Goal: Task Accomplishment & Management: Manage account settings

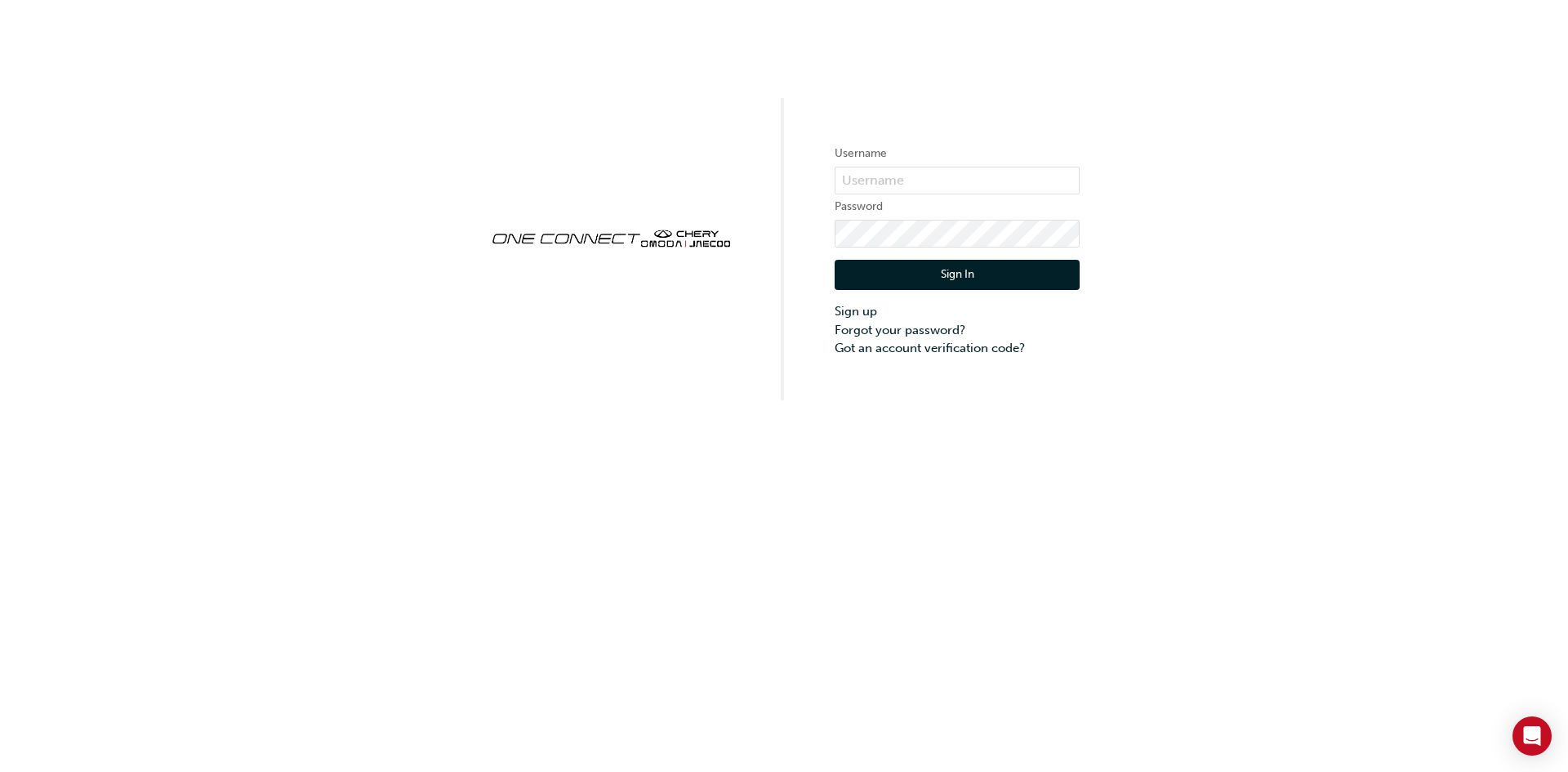
click at [1362, 336] on div "Username Password Sign In Sign up Forgot your password? Got an account verifica…" at bounding box center [784, 200] width 1568 height 400
click at [912, 180] on input "text" at bounding box center [957, 180] width 245 height 28
drag, startPoint x: 1063, startPoint y: 175, endPoint x: 785, endPoint y: 259, distance: 290.4
click at [785, 259] on div "Username [PERSON_NAME][EMAIL_ADDRESS][DOMAIN_NAME] Password Sign In Sign up For…" at bounding box center [784, 200] width 1568 height 400
type input "[EMAIL_ADDRESS][DOMAIN_NAME]"
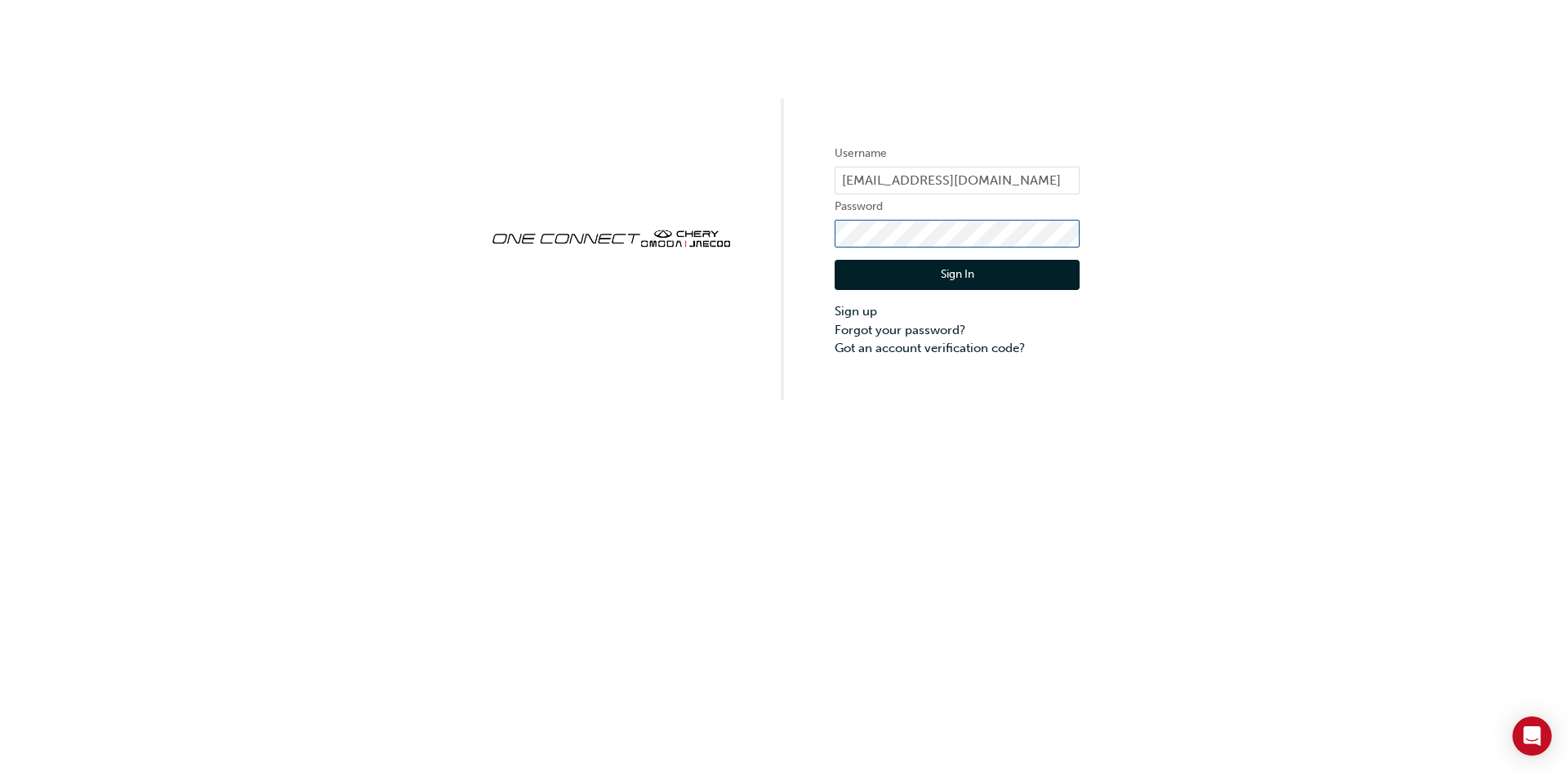
click button "Sign In" at bounding box center [957, 276] width 245 height 31
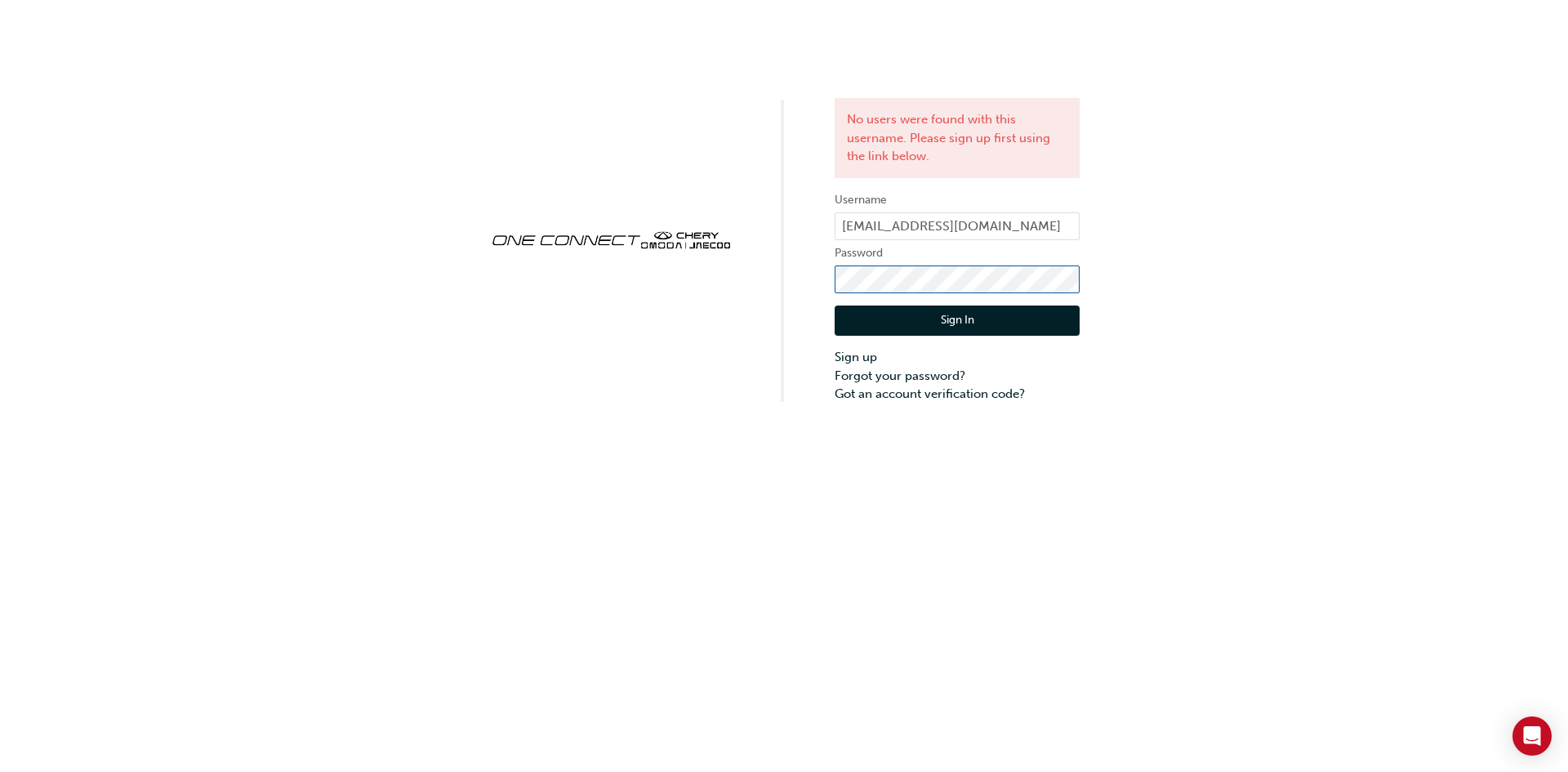
click at [814, 296] on div "No users were found with this username. Please sign up first using the link bel…" at bounding box center [784, 202] width 1568 height 404
click at [900, 370] on link "Forgot your password?" at bounding box center [957, 376] width 245 height 19
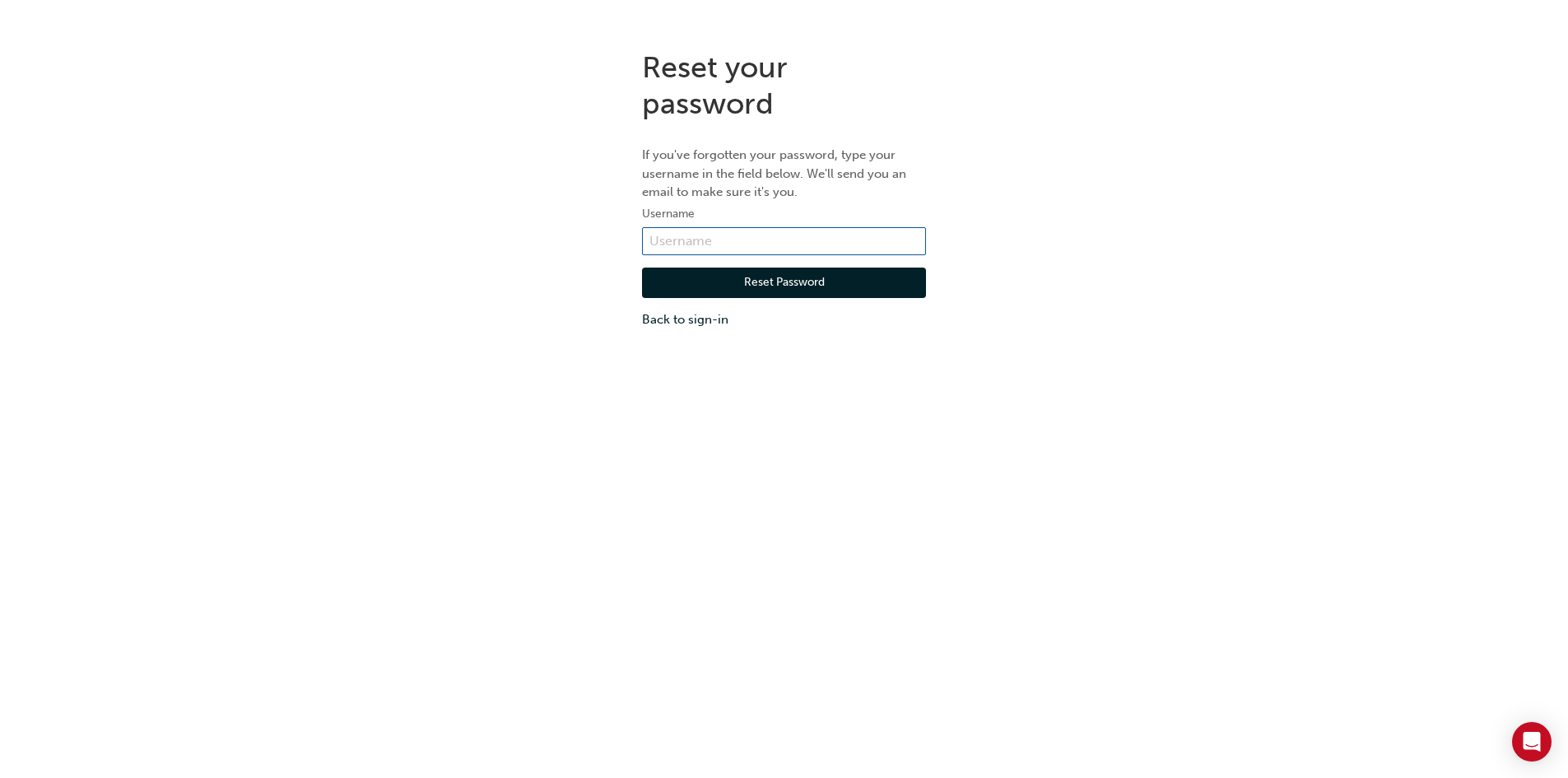
click at [740, 242] on input "text" at bounding box center [784, 242] width 284 height 28
paste input ""[PERSON_NAME][EMAIL_ADDRESS][DOMAIN_NAME]" <[PERSON_NAME][EMAIL_ADDRESS][DOMAI…"
click at [691, 243] on input ""[PERSON_NAME][EMAIL_ADDRESS][DOMAIN_NAME]" <[PERSON_NAME][EMAIL_ADDRESS][DOMAI…" at bounding box center [784, 242] width 284 height 28
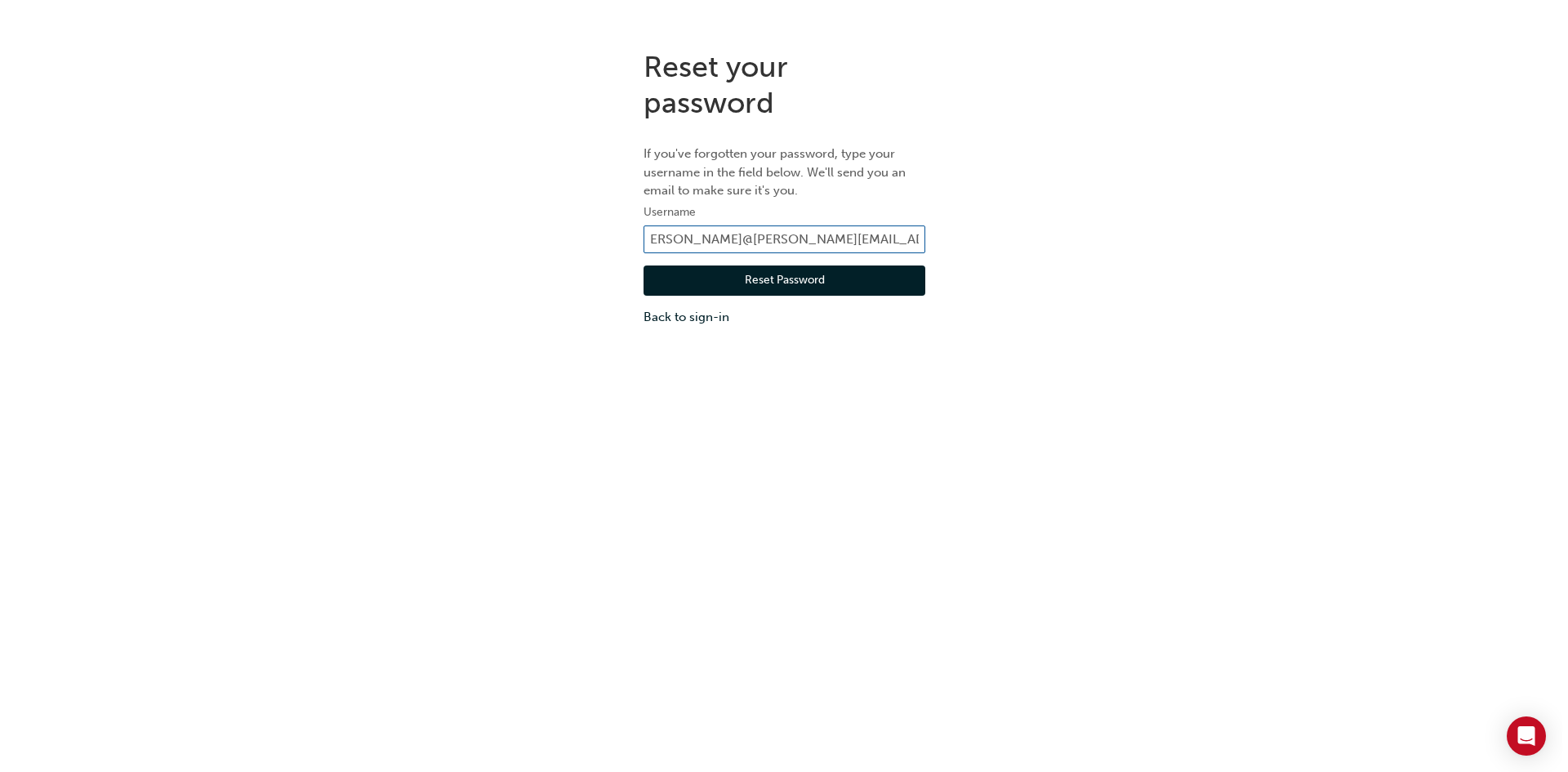
scroll to position [0, 0]
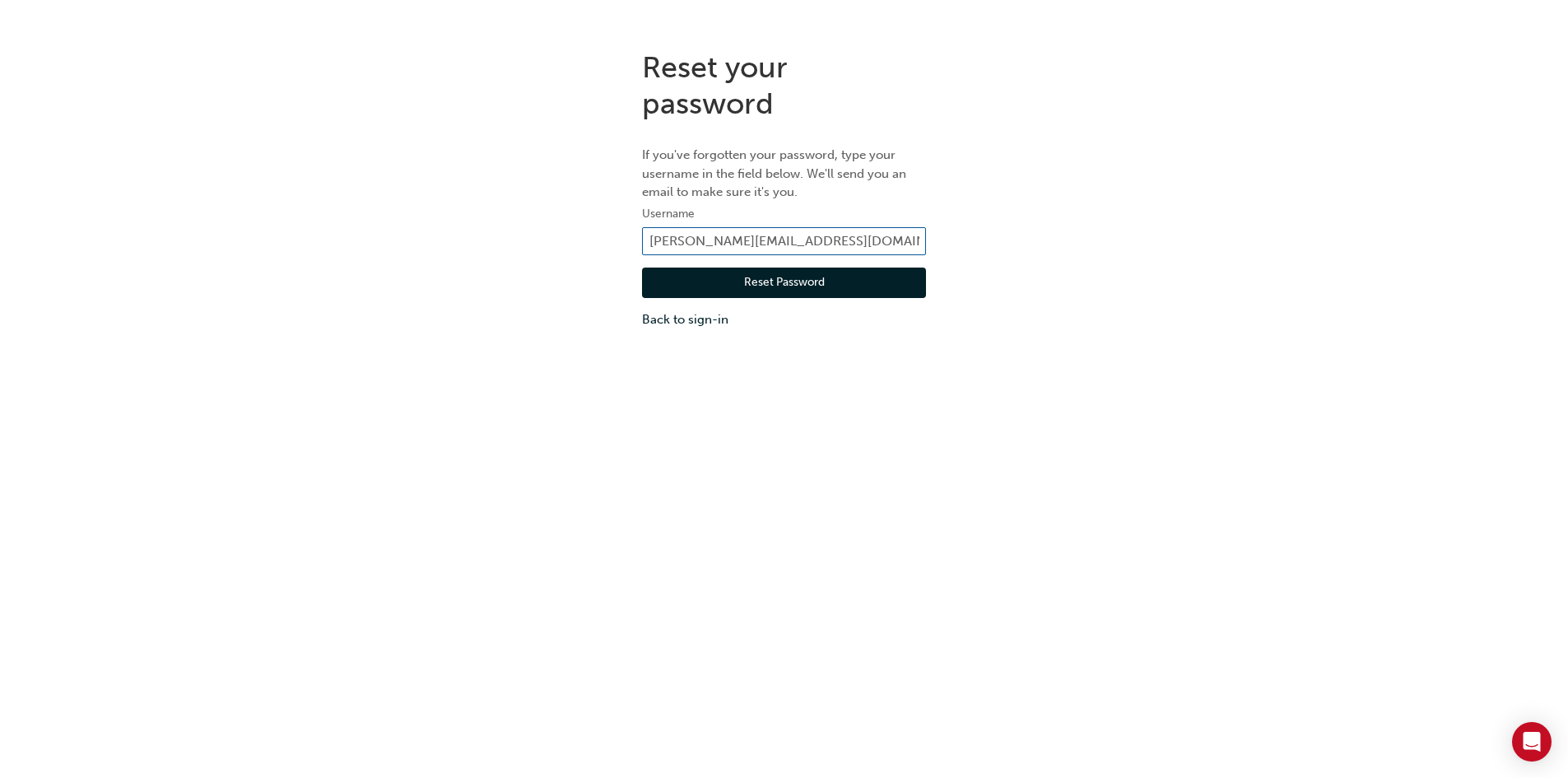
type input "[PERSON_NAME][EMAIL_ADDRESS][DOMAIN_NAME]"
click at [804, 286] on button "Reset Password" at bounding box center [784, 284] width 284 height 32
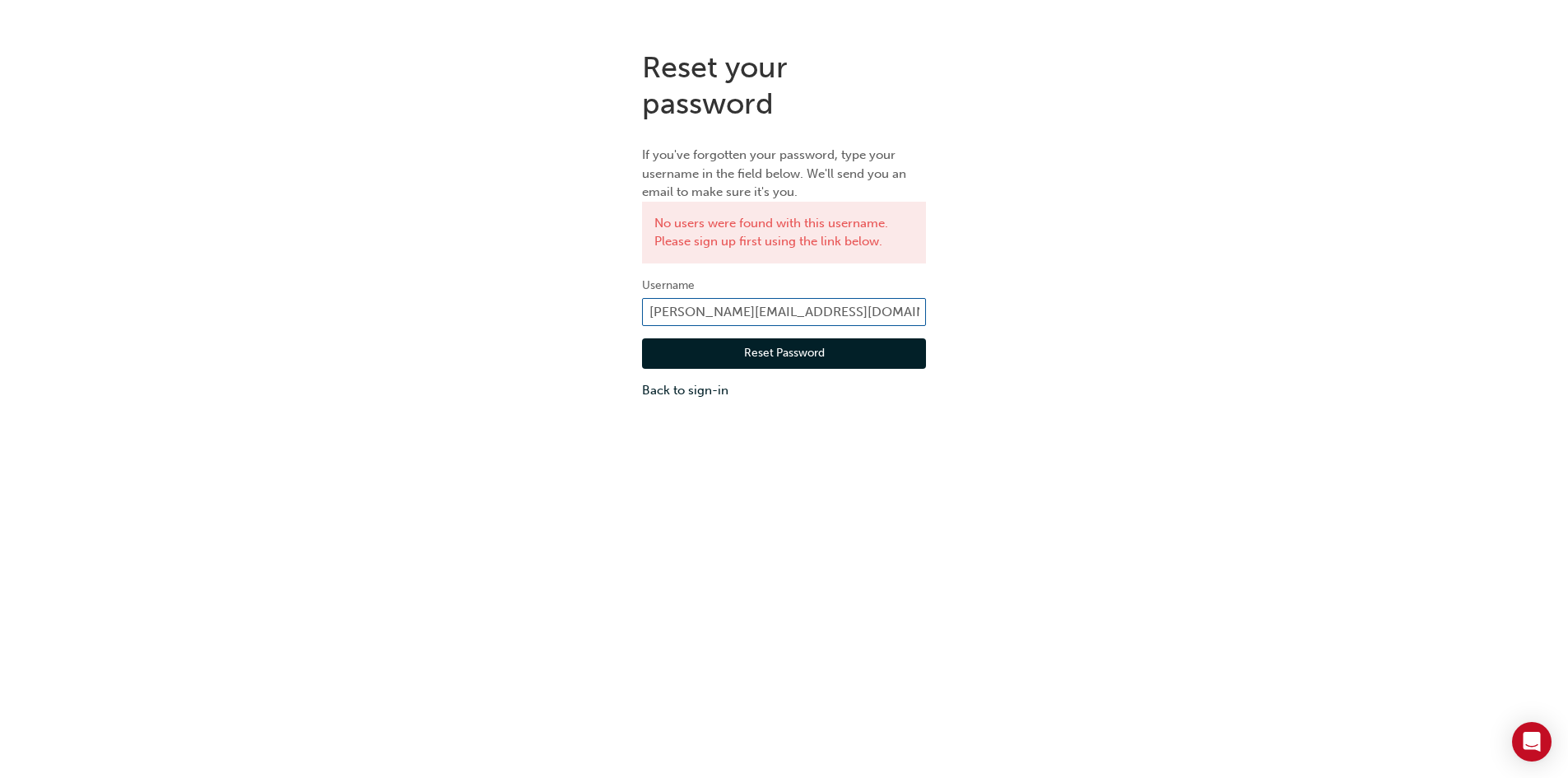
drag, startPoint x: 909, startPoint y: 317, endPoint x: 674, endPoint y: 312, distance: 235.1
click at [674, 312] on input "[PERSON_NAME][EMAIL_ADDRESS][DOMAIN_NAME]" at bounding box center [784, 312] width 284 height 28
type input "[EMAIL_ADDRESS][DOMAIN_NAME]"
click button "Reset Password" at bounding box center [784, 354] width 284 height 32
click at [829, 301] on input "[EMAIL_ADDRESS][DOMAIN_NAME]" at bounding box center [784, 312] width 284 height 28
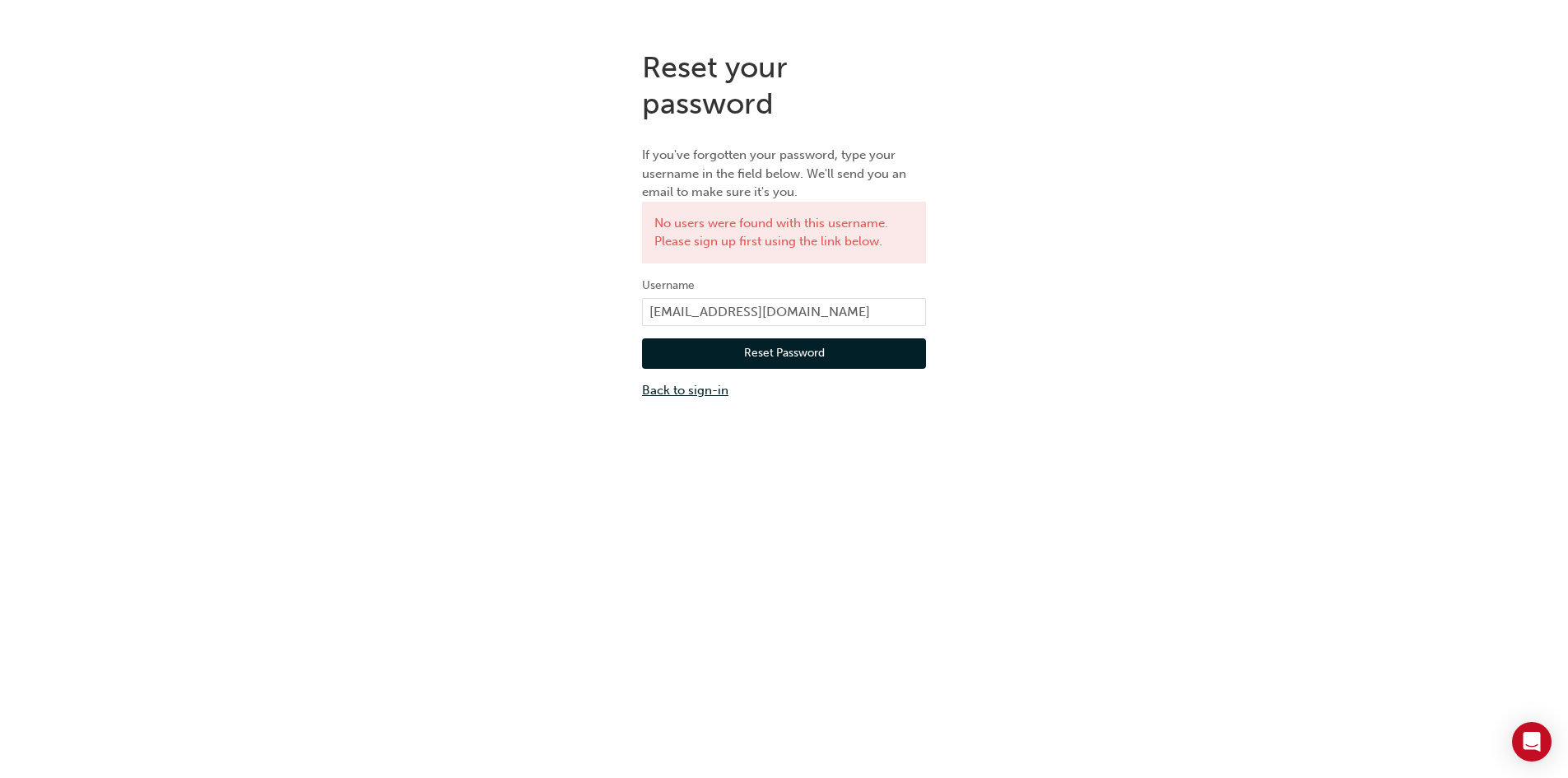
click at [679, 395] on link "Back to sign-in" at bounding box center [784, 390] width 284 height 19
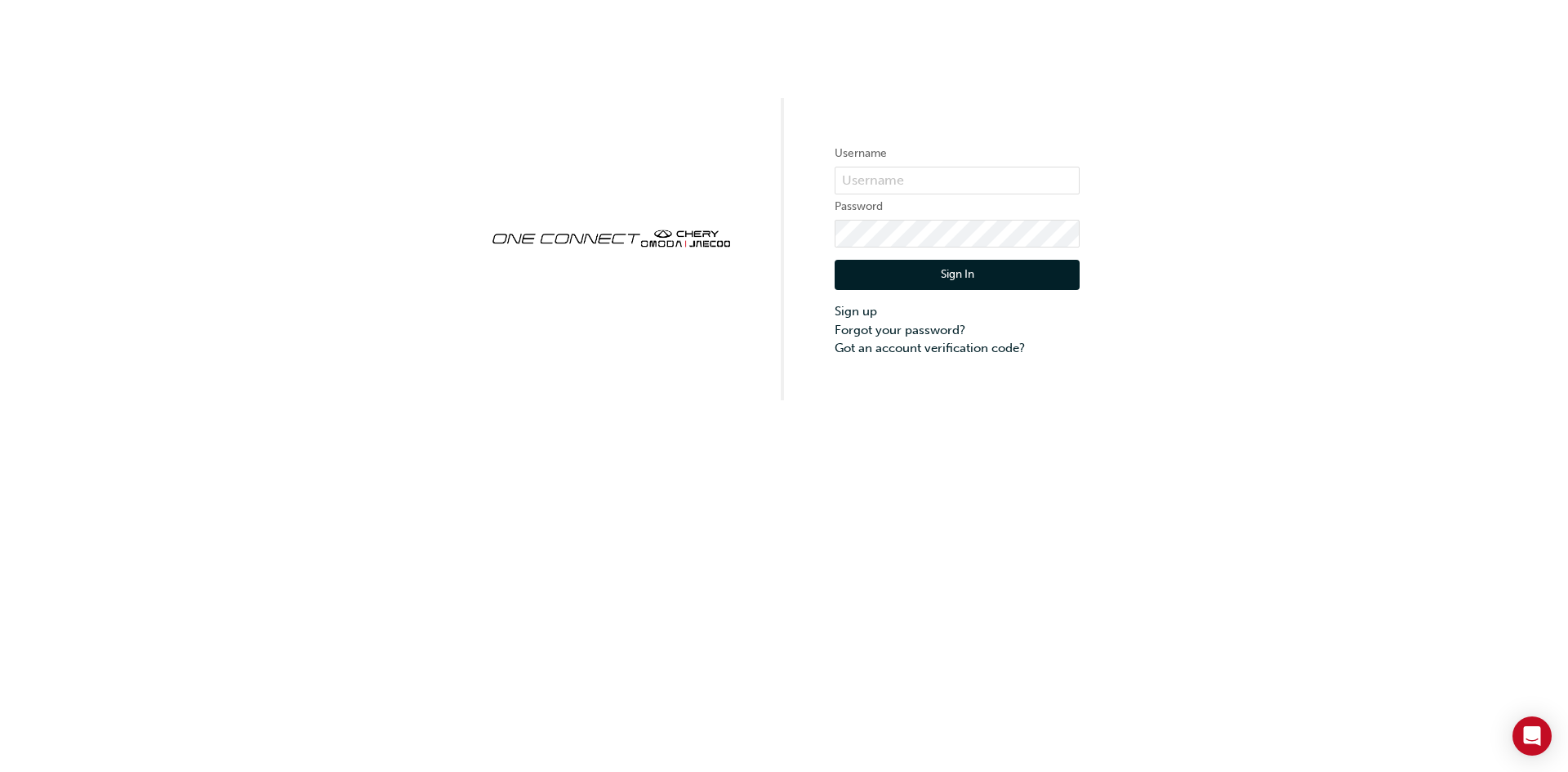
click at [1052, 373] on div "Username Password Sign In Sign up Forgot your password? Got an account verifica…" at bounding box center [784, 200] width 1568 height 400
drag, startPoint x: 705, startPoint y: 301, endPoint x: 465, endPoint y: 266, distance: 242.5
click at [465, 266] on div "Username Password Sign In Sign up Forgot your password? Got an account verifica…" at bounding box center [784, 200] width 1568 height 400
drag, startPoint x: 474, startPoint y: 250, endPoint x: 480, endPoint y: 197, distance: 53.3
click at [480, 197] on div "Username Password Sign In Sign up Forgot your password? Got an account verifica…" at bounding box center [784, 200] width 1568 height 400
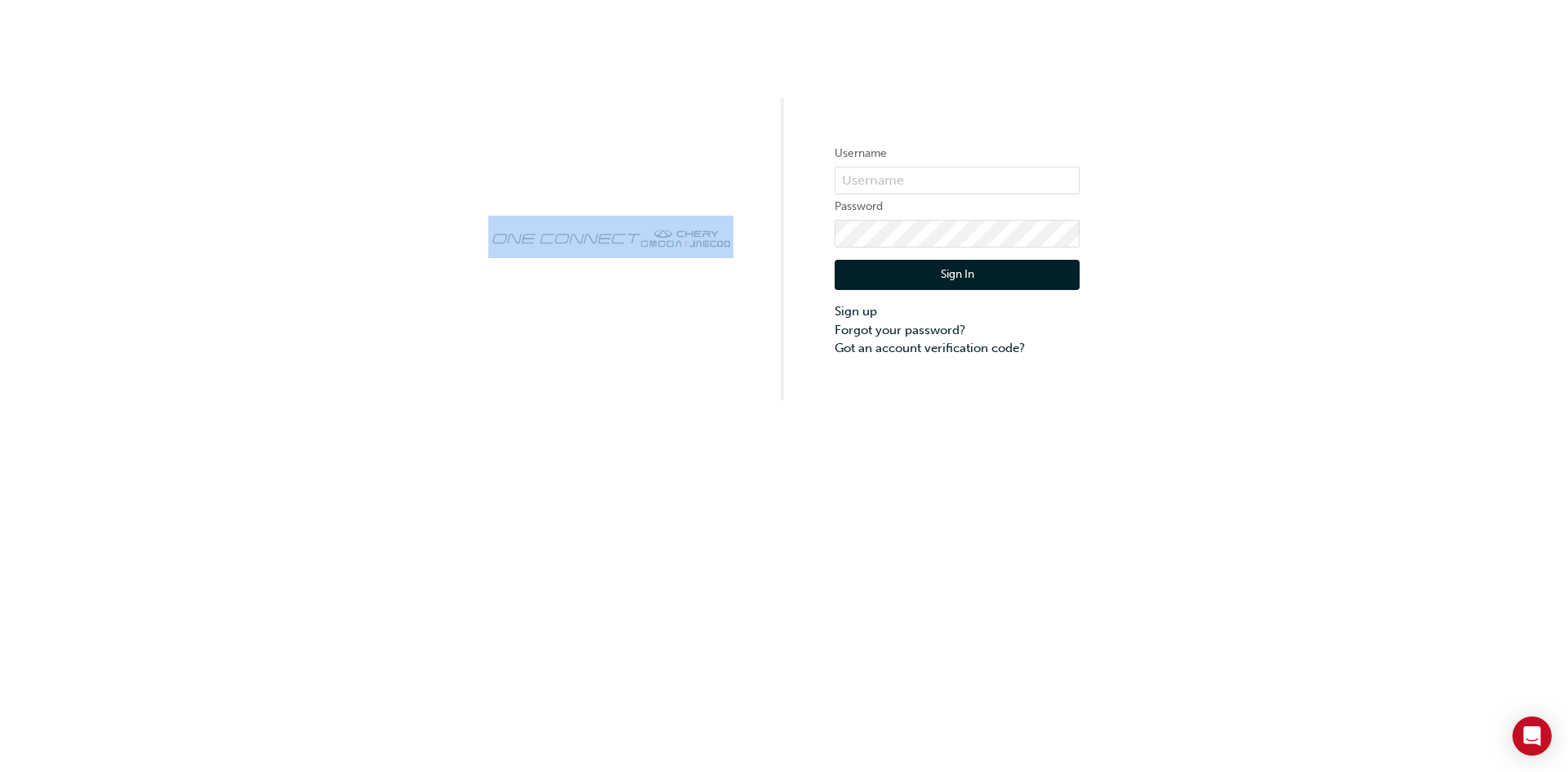
drag, startPoint x: 772, startPoint y: 334, endPoint x: 192, endPoint y: 231, distance: 589.1
click at [194, 230] on div "Username Password Sign In Sign up Forgot your password? Got an account verifica…" at bounding box center [784, 200] width 1568 height 400
click at [330, 284] on div "Username Password Sign In Sign up Forgot your password? Got an account verifica…" at bounding box center [784, 200] width 1568 height 400
click at [637, 280] on div at bounding box center [610, 249] width 245 height 67
